Goal: Task Accomplishment & Management: Manage account settings

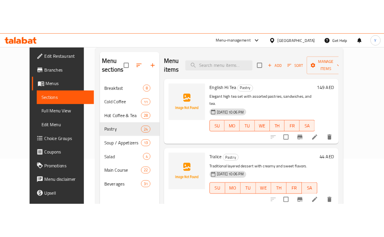
scroll to position [1589, 0]
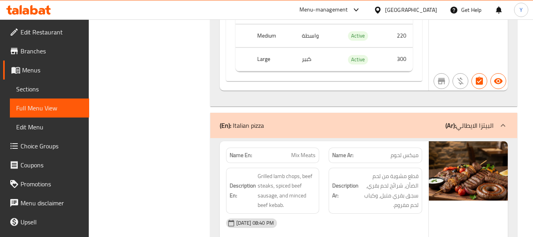
scroll to position [7055, 0]
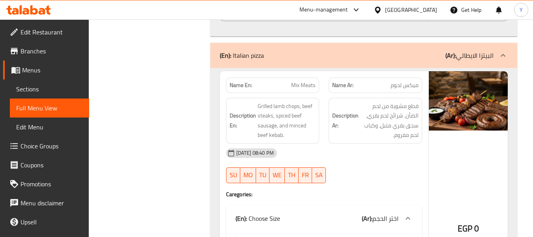
scroll to position [6991, 0]
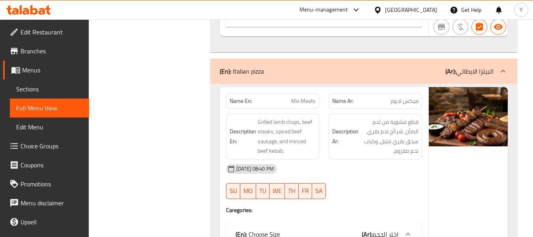
click at [477, 66] on p "(Ar): البيتزا الايطالي" at bounding box center [470, 70] width 48 height 9
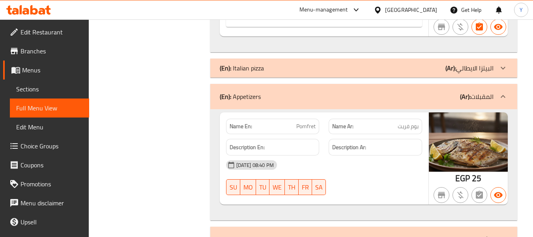
click at [464, 84] on div "(En): Appetizers (Ar): المقبلات" at bounding box center [363, 96] width 307 height 25
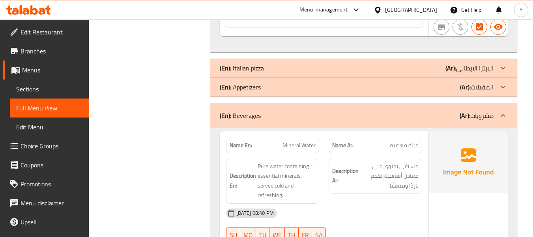
click at [462, 109] on b "(Ar):" at bounding box center [465, 115] width 11 height 12
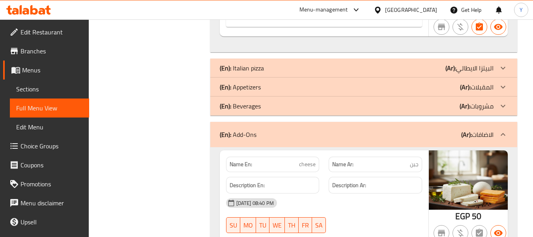
click at [463, 128] on b "(Ar):" at bounding box center [467, 134] width 11 height 12
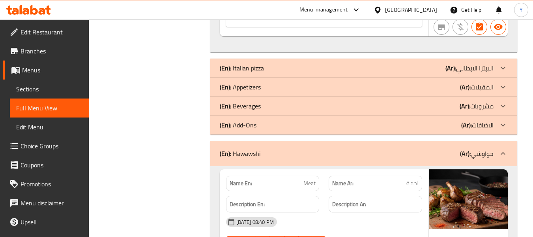
click at [457, 148] on div "(En): [PERSON_NAME] (Ar): حواوشي" at bounding box center [357, 152] width 274 height 9
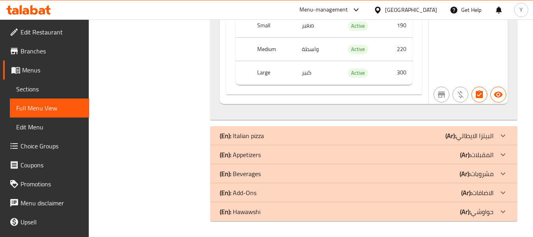
scroll to position [6895, 0]
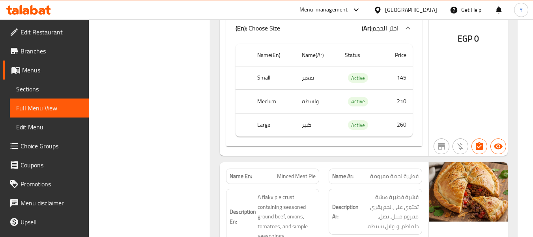
scroll to position [3736, 0]
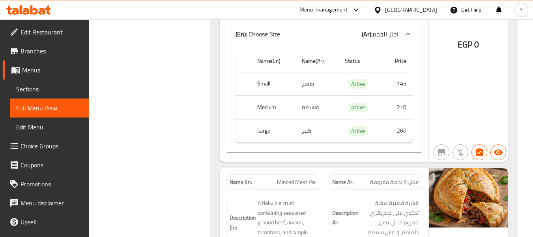
click at [242, 178] on strong "Name En:" at bounding box center [241, 182] width 23 height 8
copy strong "Name En:"
click at [329, 174] on div "Name Ar: فطيرة لحمة مفرومة" at bounding box center [376, 181] width 94 height 15
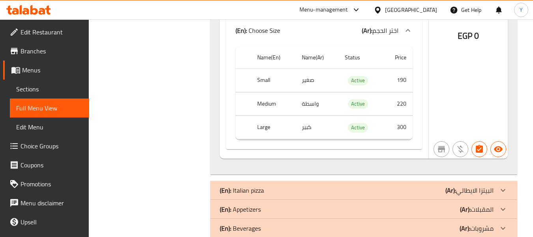
scroll to position [6895, 0]
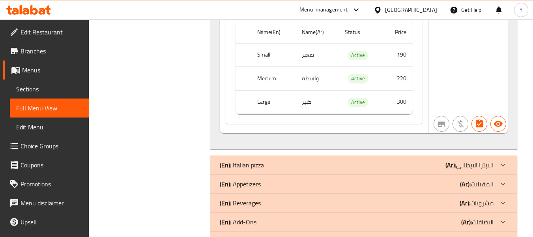
click at [337, 155] on div "(En): Italian pizza (Ar): البيتزا الايطالي" at bounding box center [363, 164] width 307 height 19
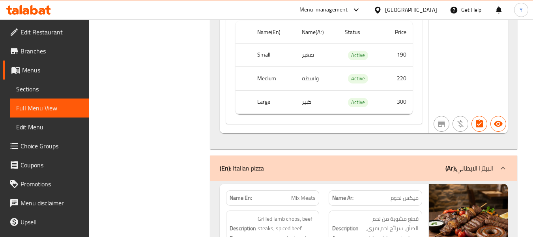
click at [322, 205] on div "Description En: Grilled lamb chops, beef steaks, spiced beef sausage, and mince…" at bounding box center [273, 232] width 103 height 55
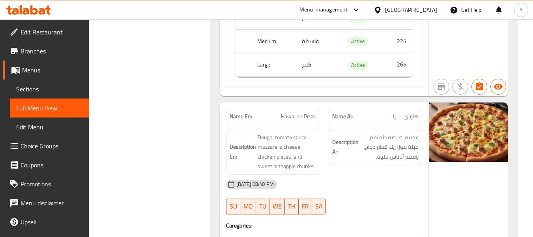
scroll to position [7511, 0]
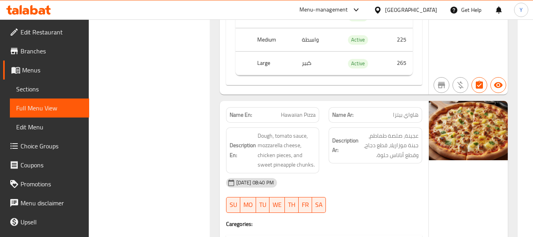
click at [238, 111] on strong "Name En:" at bounding box center [241, 115] width 23 height 8
copy strong "Name En:"
click at [238, 111] on strong "Name En:" at bounding box center [241, 115] width 23 height 8
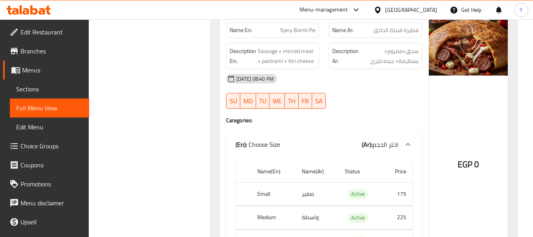
scroll to position [2047, 0]
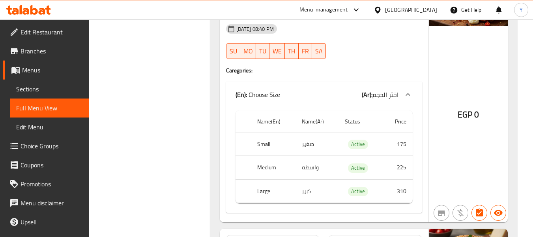
click at [43, 145] on span "Choice Groups" at bounding box center [52, 145] width 62 height 9
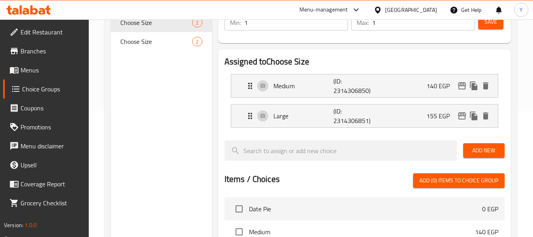
scroll to position [128, 0]
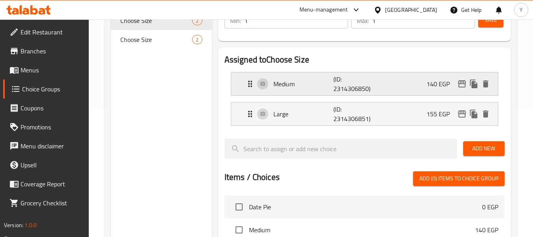
click at [339, 89] on p "(ID: 2314306850)" at bounding box center [354, 83] width 40 height 19
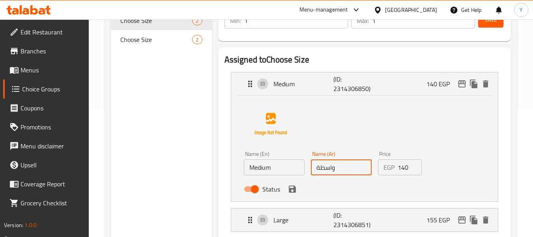
click at [329, 167] on input "واسطة" at bounding box center [341, 167] width 61 height 16
drag, startPoint x: 319, startPoint y: 167, endPoint x: 300, endPoint y: 174, distance: 20.6
click at [300, 174] on div "Name (En) Medium Name (En) Name (Ar) وسطة Name (Ar) Price EGP 140 Price Status" at bounding box center [341, 174] width 201 height 52
click at [291, 190] on icon "save" at bounding box center [292, 188] width 9 height 9
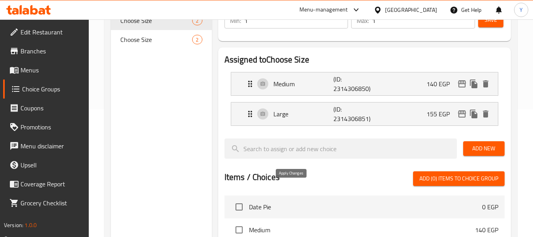
type input "وسط"
click at [496, 20] on span "Save" at bounding box center [491, 20] width 13 height 10
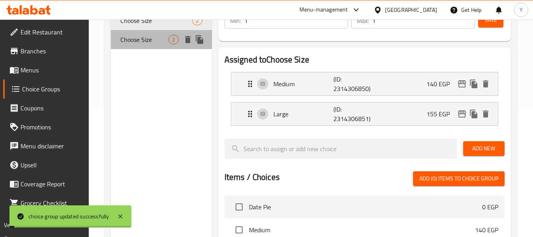
click at [150, 44] on span "Choose Size" at bounding box center [144, 39] width 48 height 9
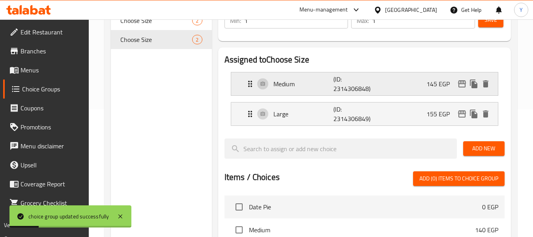
click at [339, 82] on p "(ID: 2314306848)" at bounding box center [354, 83] width 40 height 19
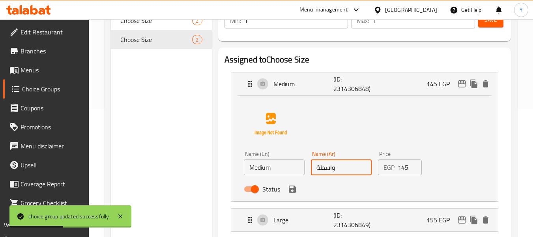
click at [330, 169] on input "واسطة" at bounding box center [341, 167] width 61 height 16
click at [319, 168] on input "وسطة" at bounding box center [341, 167] width 61 height 16
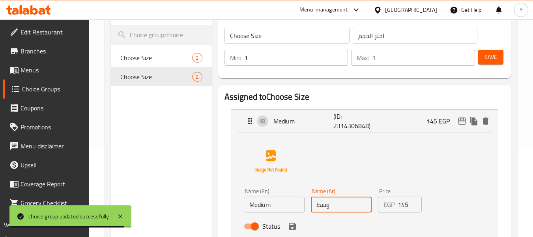
scroll to position [84, 0]
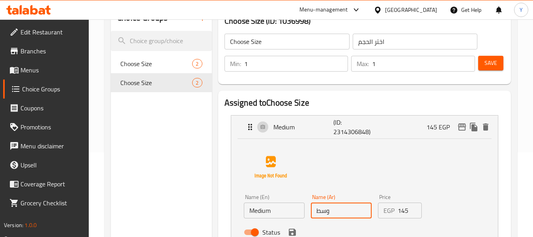
type input "وسط"
click at [490, 66] on span "Save" at bounding box center [491, 63] width 13 height 10
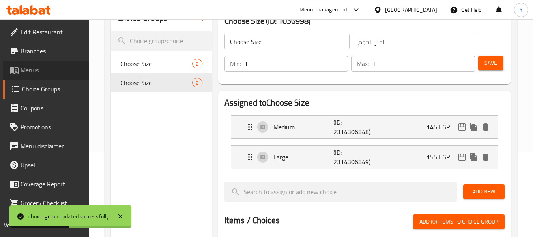
click at [50, 71] on span "Menus" at bounding box center [52, 69] width 62 height 9
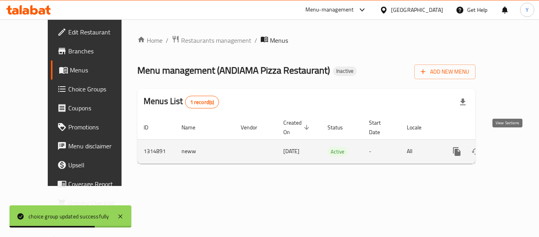
click at [511, 142] on link "enhanced table" at bounding box center [514, 151] width 19 height 19
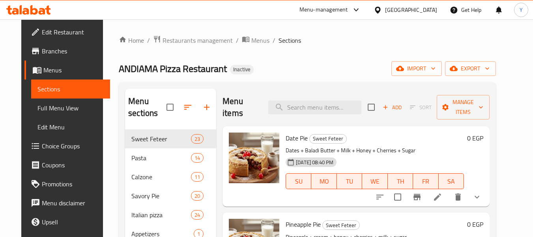
click at [46, 113] on span "Full Menu View" at bounding box center [71, 107] width 67 height 9
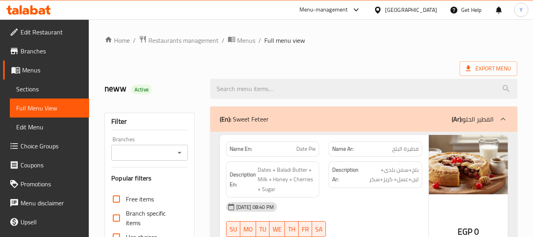
scroll to position [207, 0]
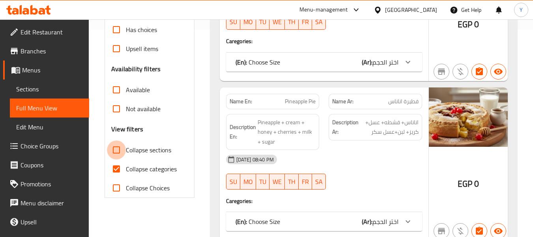
click at [115, 151] on input "Collapse sections" at bounding box center [116, 149] width 19 height 19
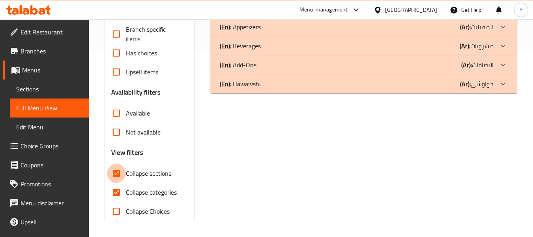
scroll to position [184, 0]
click at [114, 165] on input "Collapse sections" at bounding box center [116, 172] width 19 height 19
checkbox input "false"
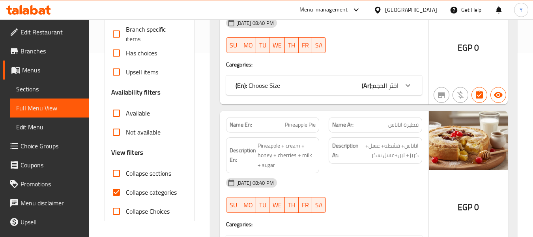
click at [114, 182] on input "Collapse categories" at bounding box center [116, 191] width 19 height 19
checkbox input "false"
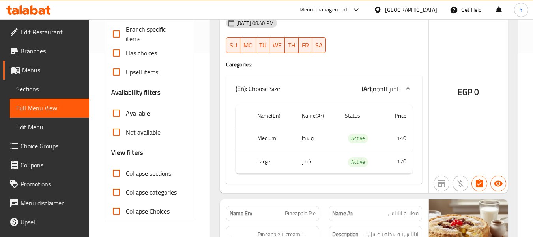
scroll to position [207, 0]
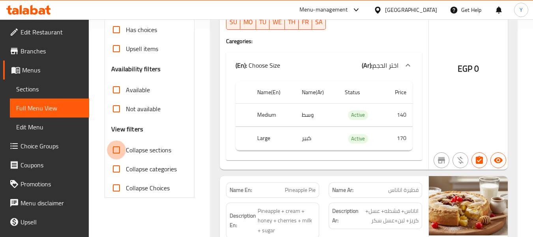
click at [117, 149] on input "Collapse sections" at bounding box center [116, 149] width 19 height 19
checkbox input "true"
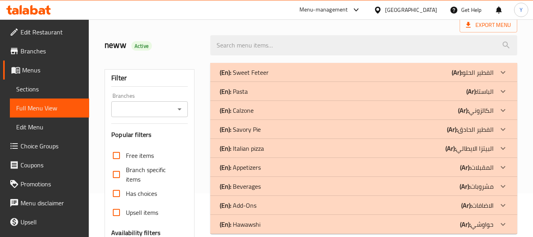
scroll to position [39, 0]
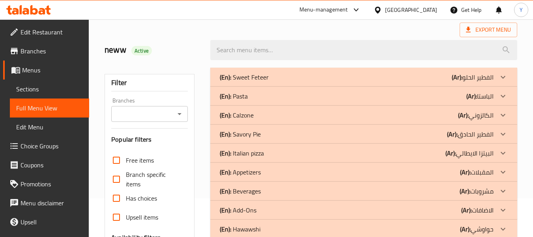
click at [283, 154] on div "(En): Italian pizza (Ar): البيتزا الايطالي" at bounding box center [357, 152] width 274 height 9
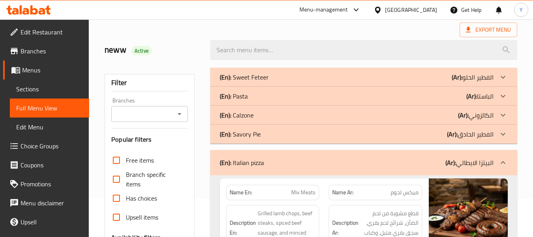
click at [279, 135] on div "(En): Savory Pie (Ar): الفطير الحادق" at bounding box center [357, 133] width 274 height 9
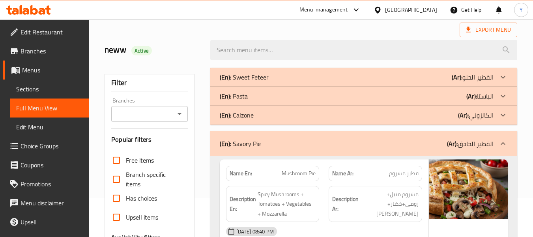
click at [275, 118] on div "(En): Calzone (Ar): الكالزوني" at bounding box center [357, 114] width 274 height 9
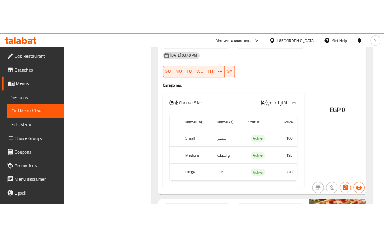
scroll to position [11468, 0]
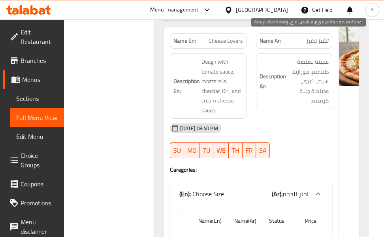
click at [296, 58] on span "عجينة بصلصة طماطم، موزاريلا، شيدر، كيري، وصلصة جبنة كريمية." at bounding box center [307, 81] width 41 height 49
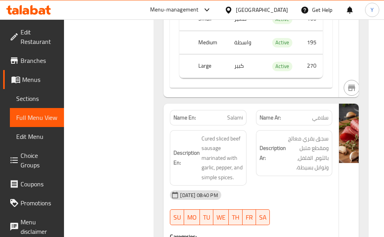
scroll to position [13127, 0]
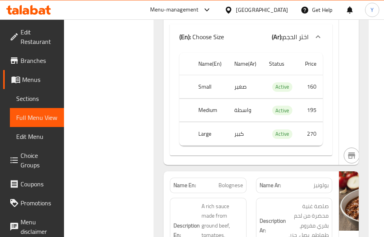
click at [263, 75] on td "Active" at bounding box center [281, 86] width 36 height 23
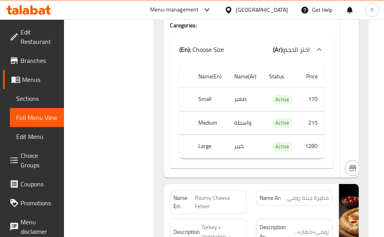
scroll to position [3531, 0]
